Goal: Transaction & Acquisition: Purchase product/service

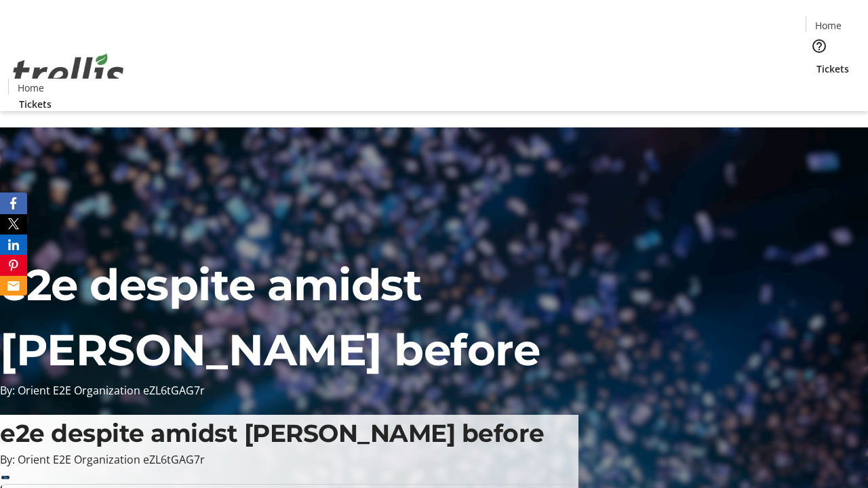
click at [817, 62] on span "Tickets" at bounding box center [833, 69] width 33 height 14
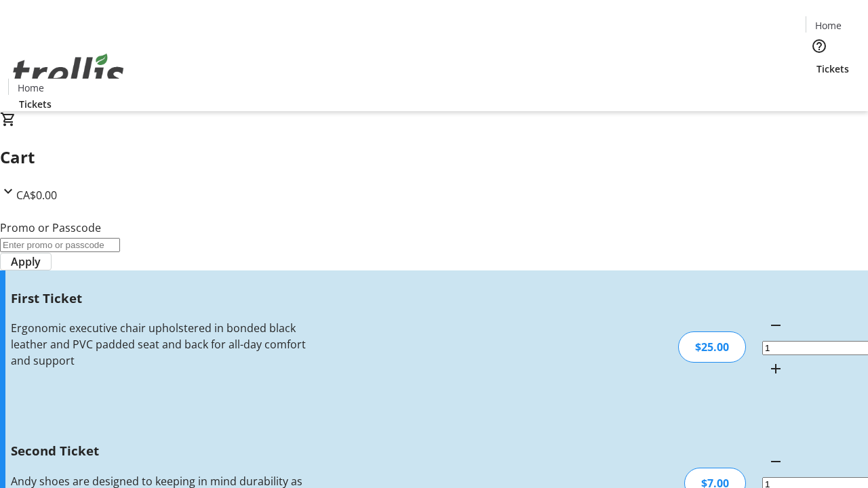
type input "2"
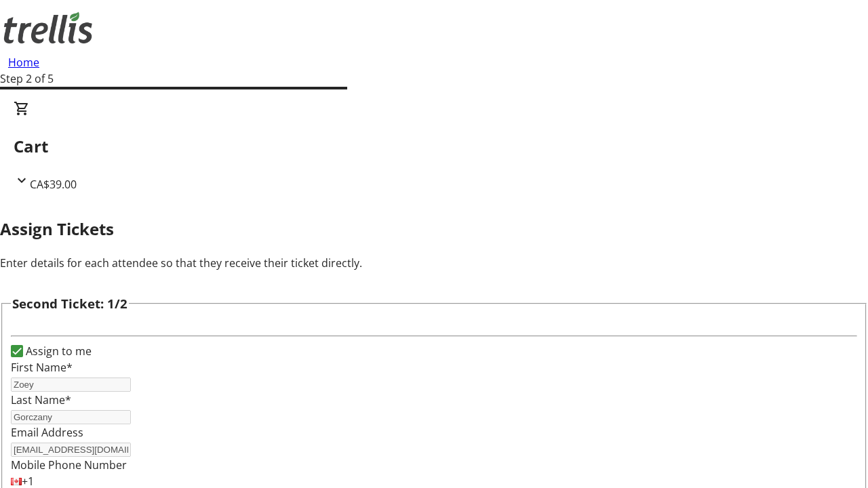
type input "Zoey"
type input "Gorczany"
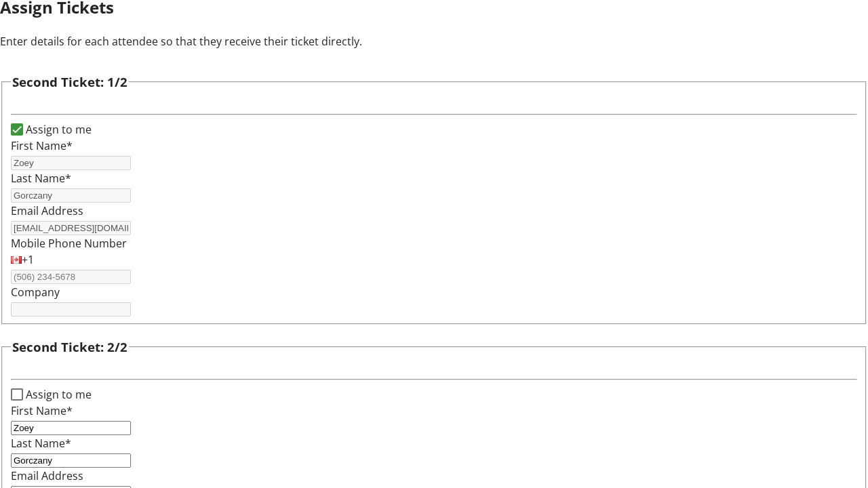
type input "[EMAIL_ADDRESS][DOMAIN_NAME]"
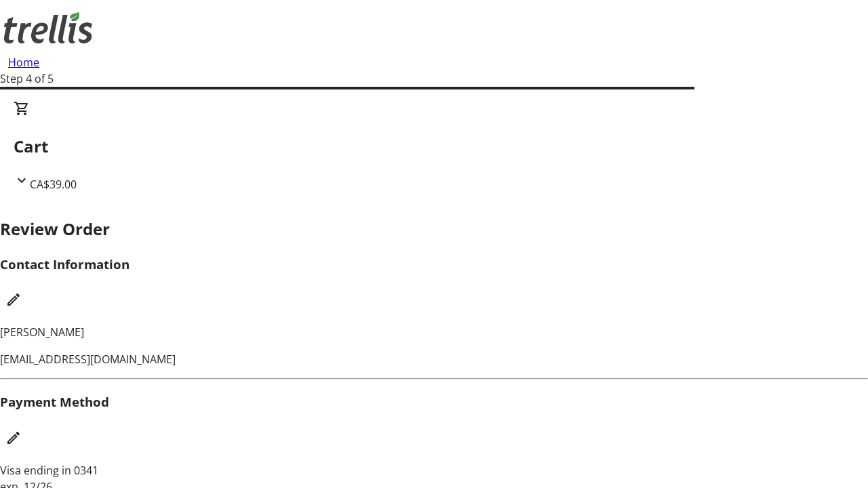
click at [22, 292] on mat-icon "Edit Contact Information" at bounding box center [13, 300] width 16 height 16
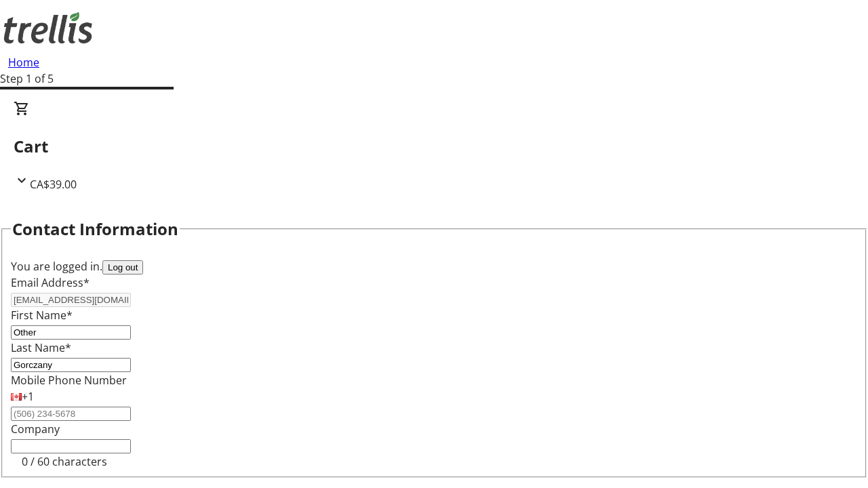
type input "Other"
type input "Name"
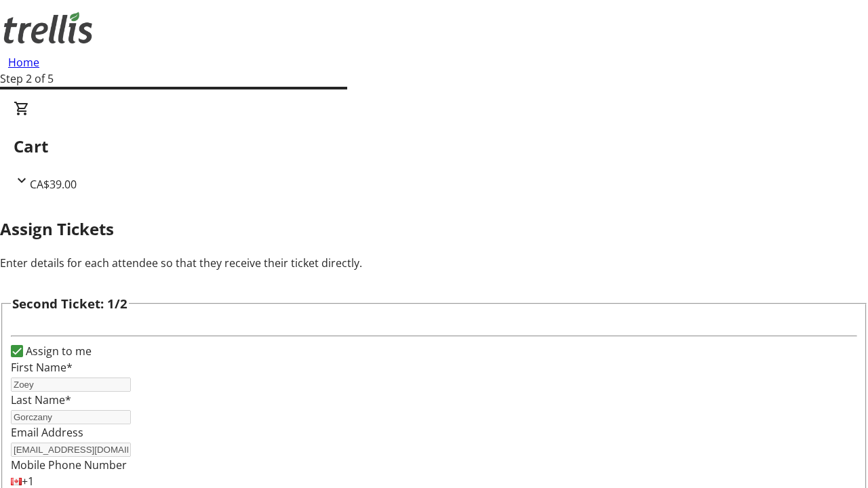
scroll to position [159, 0]
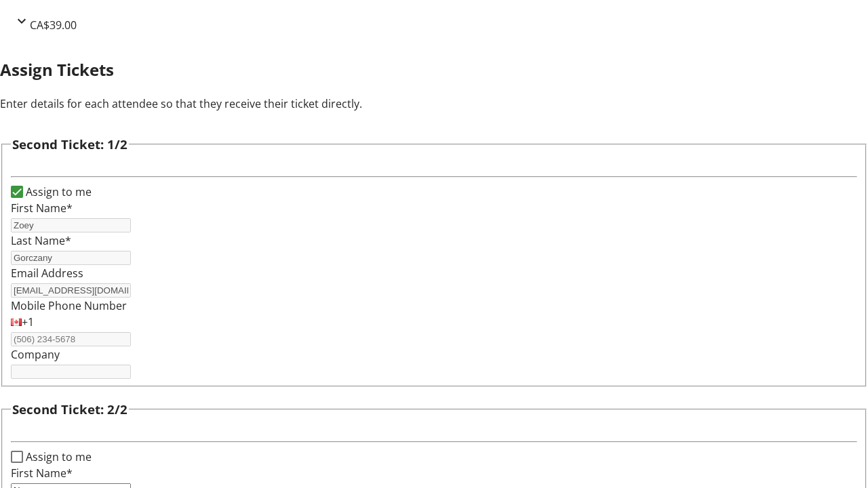
type input "New"
type input "Name"
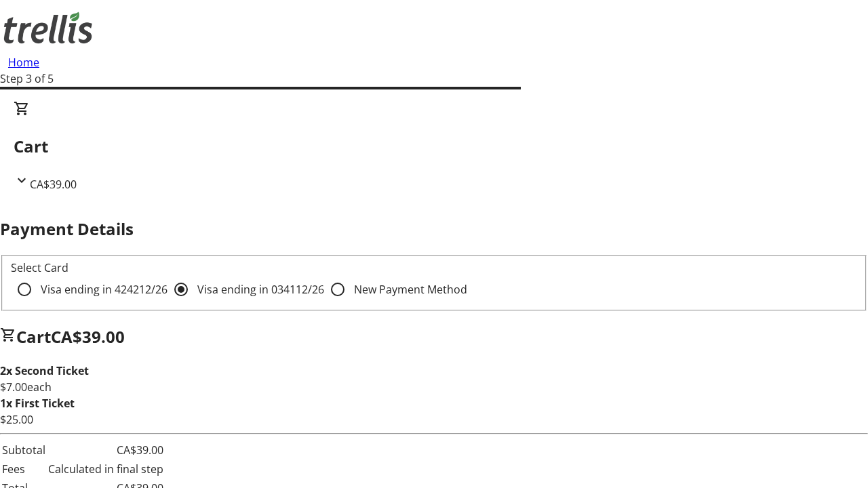
click at [38, 276] on input "Visa ending in 4242 12/26" at bounding box center [24, 289] width 27 height 27
radio input "true"
